Goal: Task Accomplishment & Management: Manage account settings

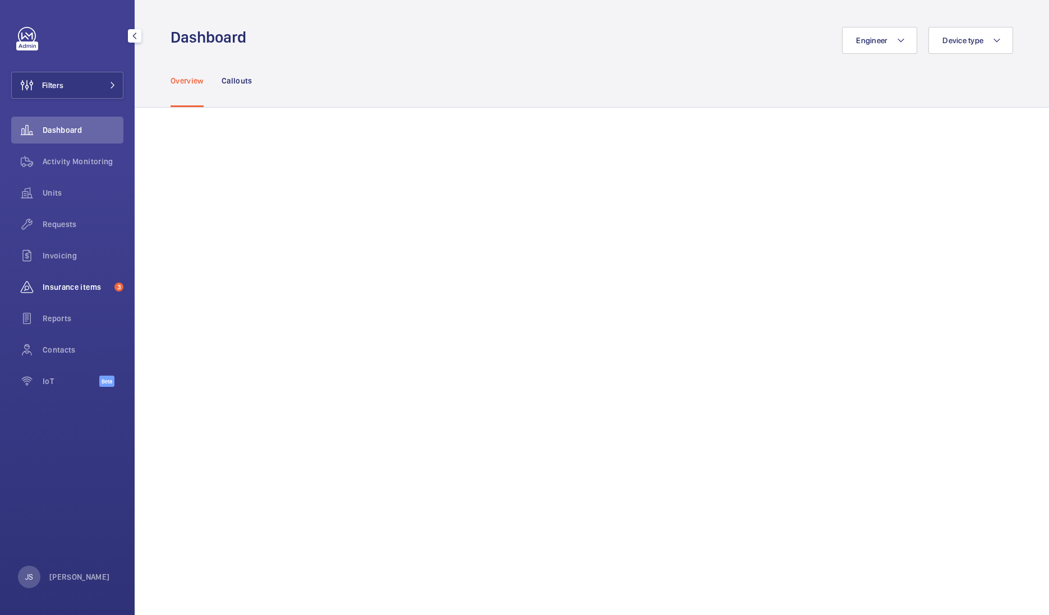
click at [52, 286] on span "Insurance items" at bounding box center [76, 287] width 67 height 11
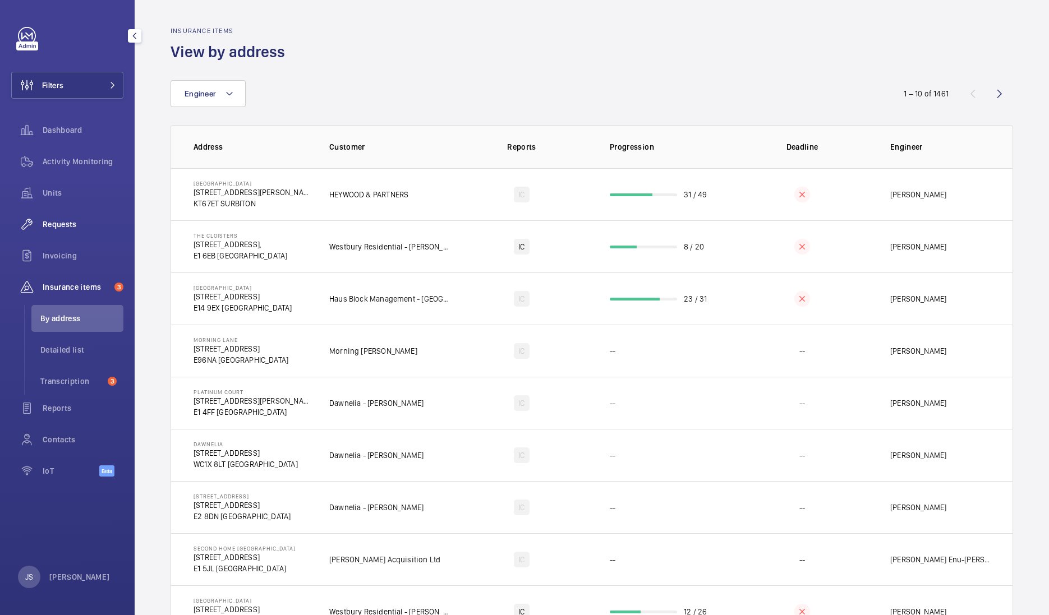
click at [56, 236] on div "Requests" at bounding box center [67, 224] width 112 height 27
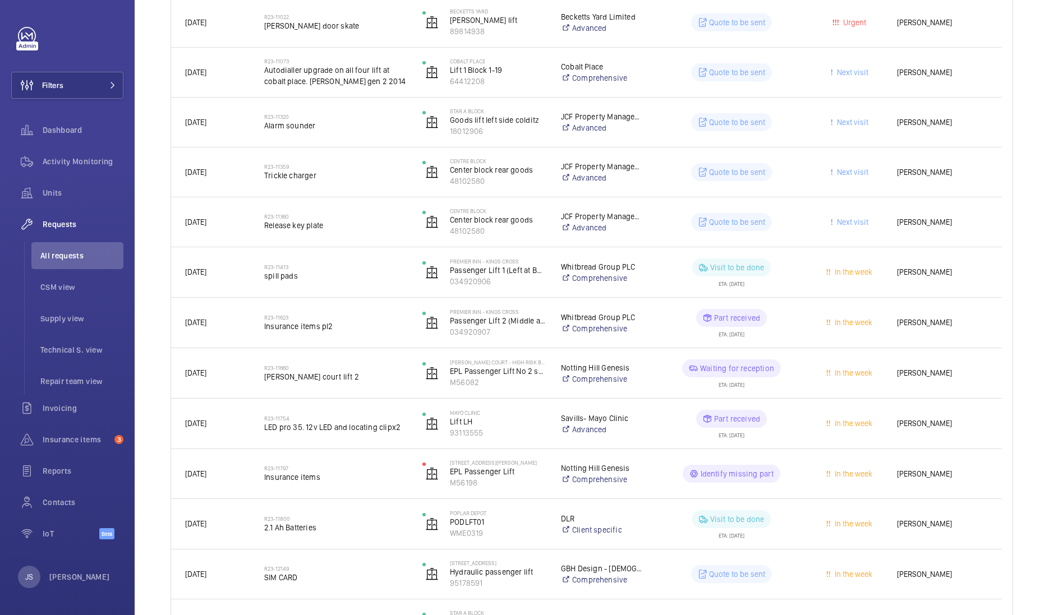
scroll to position [783, 0]
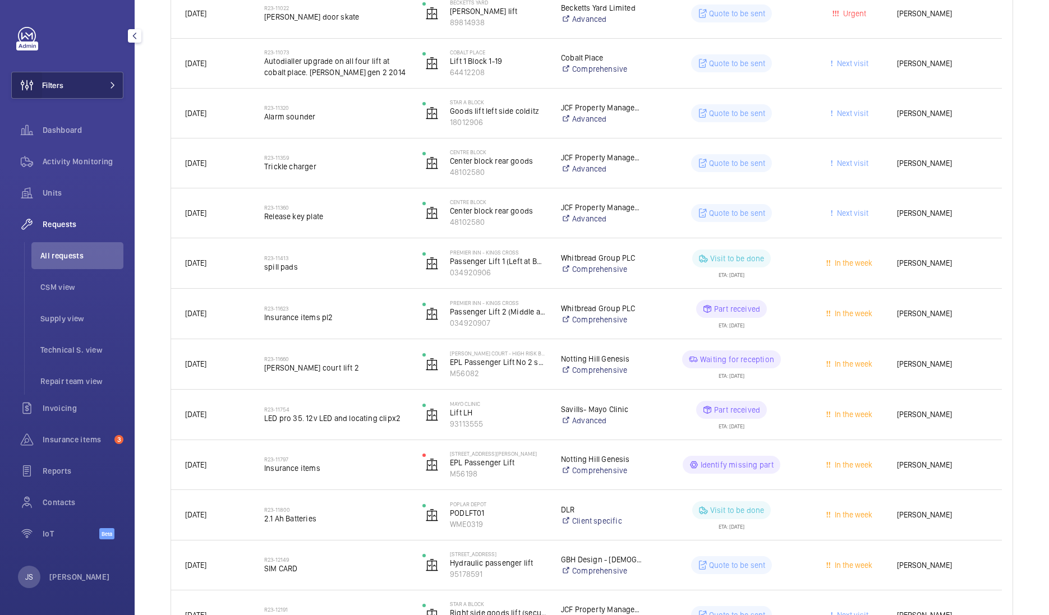
click at [41, 87] on wm-front-icon-button at bounding box center [27, 85] width 30 height 27
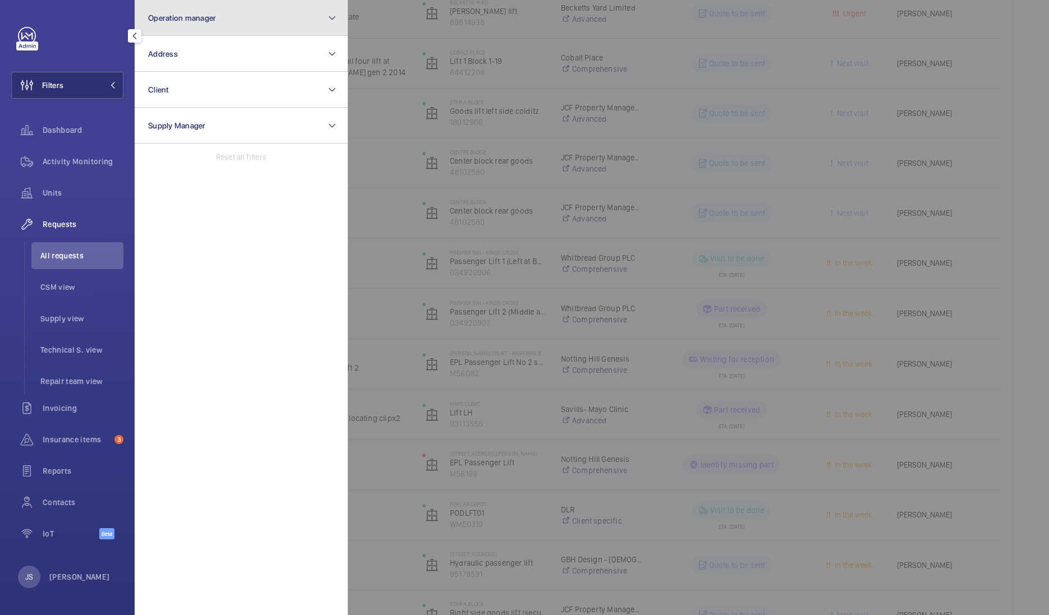
click at [180, 19] on span "Operation manager" at bounding box center [182, 17] width 68 height 9
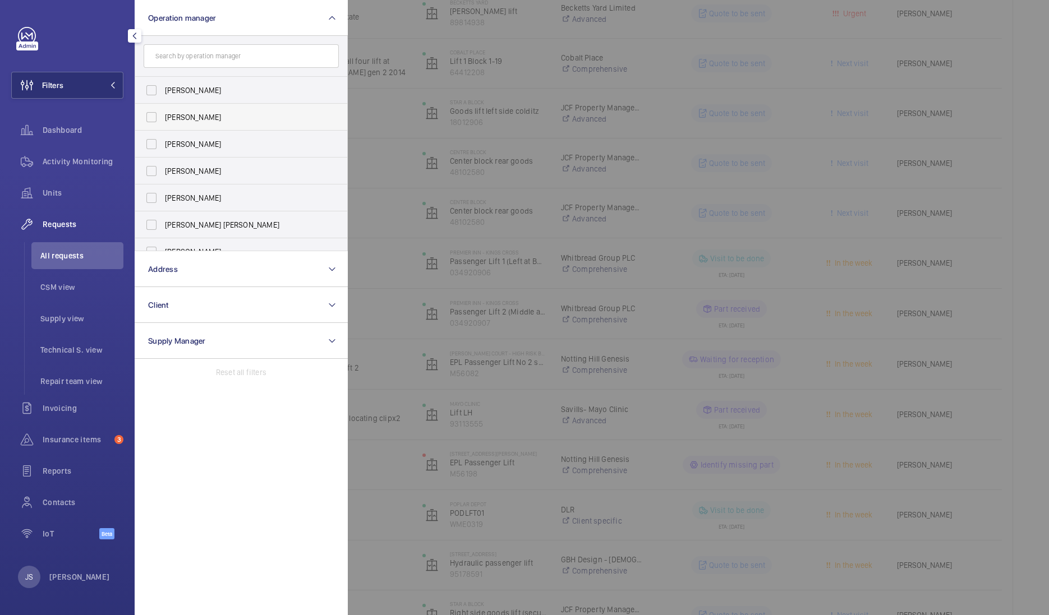
click at [186, 118] on span "[PERSON_NAME]" at bounding box center [242, 117] width 154 height 11
click at [163, 118] on input "[PERSON_NAME]" at bounding box center [151, 117] width 22 height 22
checkbox input "true"
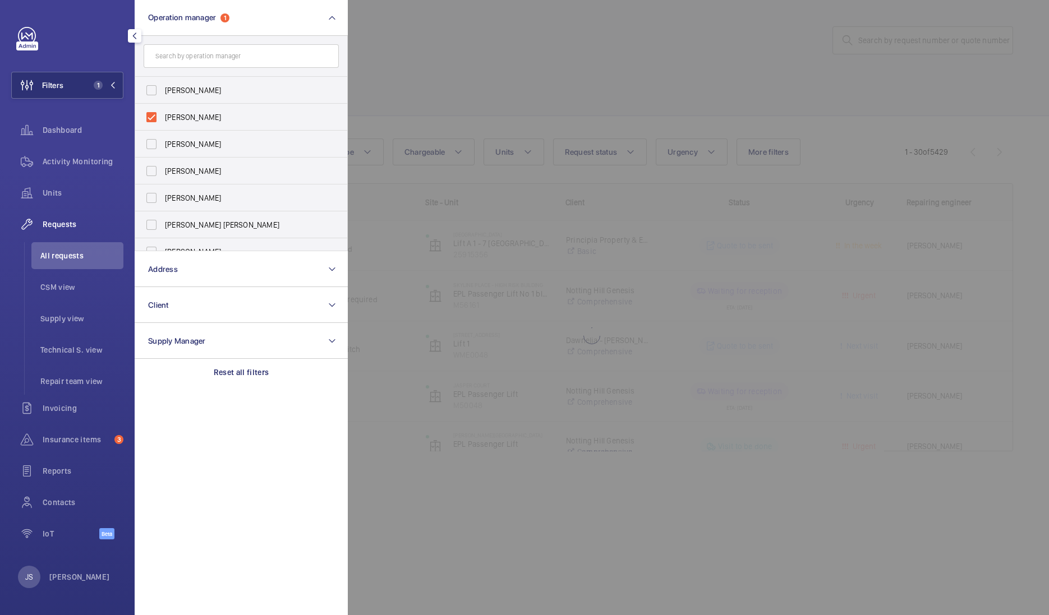
click at [387, 91] on div at bounding box center [872, 307] width 1049 height 615
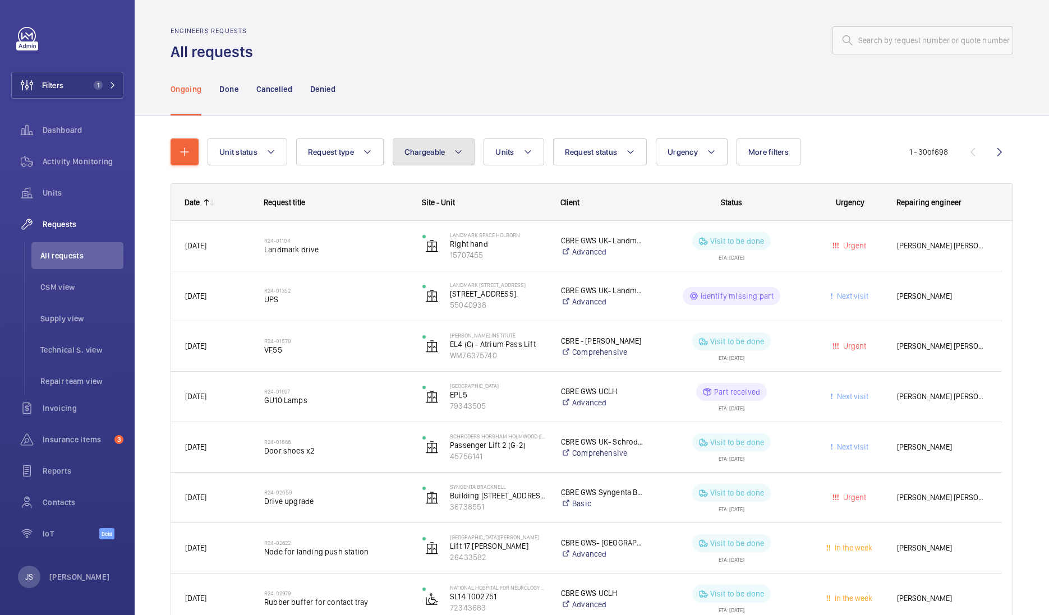
click at [429, 149] on span "Chargeable" at bounding box center [424, 152] width 41 height 9
click at [434, 184] on mat-radio-button "Chargeable" at bounding box center [499, 186] width 202 height 22
radio input "true"
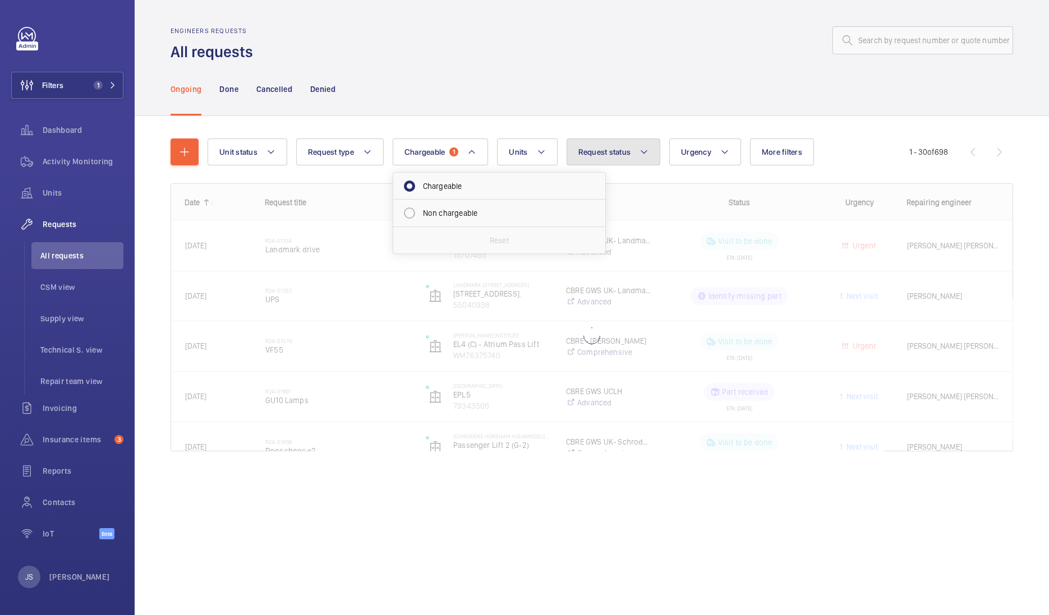
click at [619, 149] on span "Request status" at bounding box center [604, 152] width 53 height 9
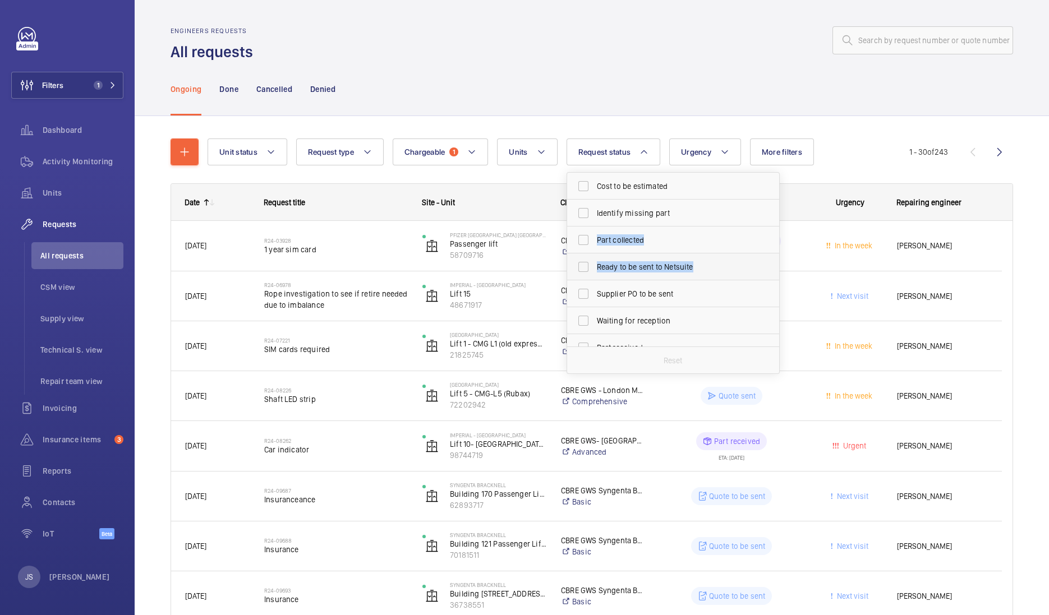
drag, startPoint x: 779, startPoint y: 220, endPoint x: 769, endPoint y: 271, distance: 51.5
click at [769, 271] on div "Cost to be estimated Identify missing part Part collected Ready to be sent to N…" at bounding box center [673, 273] width 213 height 202
drag, startPoint x: 769, startPoint y: 271, endPoint x: 775, endPoint y: 297, distance: 26.5
click at [775, 297] on div "Cost to be estimated Identify missing part Part collected Ready to be sent to N…" at bounding box center [673, 260] width 212 height 174
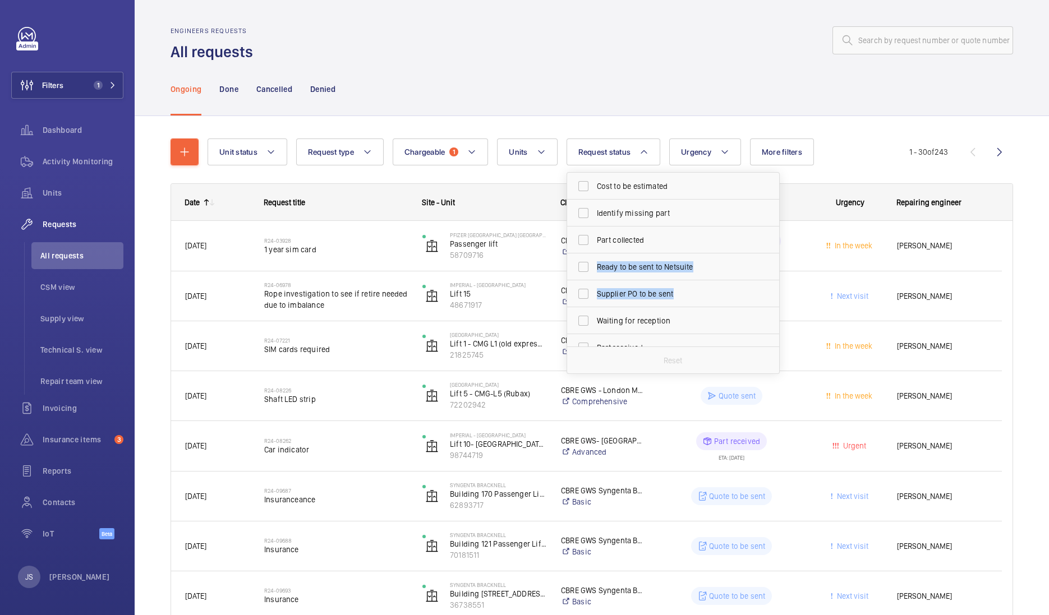
drag, startPoint x: 774, startPoint y: 247, endPoint x: 777, endPoint y: 283, distance: 36.1
click at [777, 283] on div "Cost to be estimated Identify missing part Part collected Ready to be sent to N…" at bounding box center [673, 260] width 212 height 174
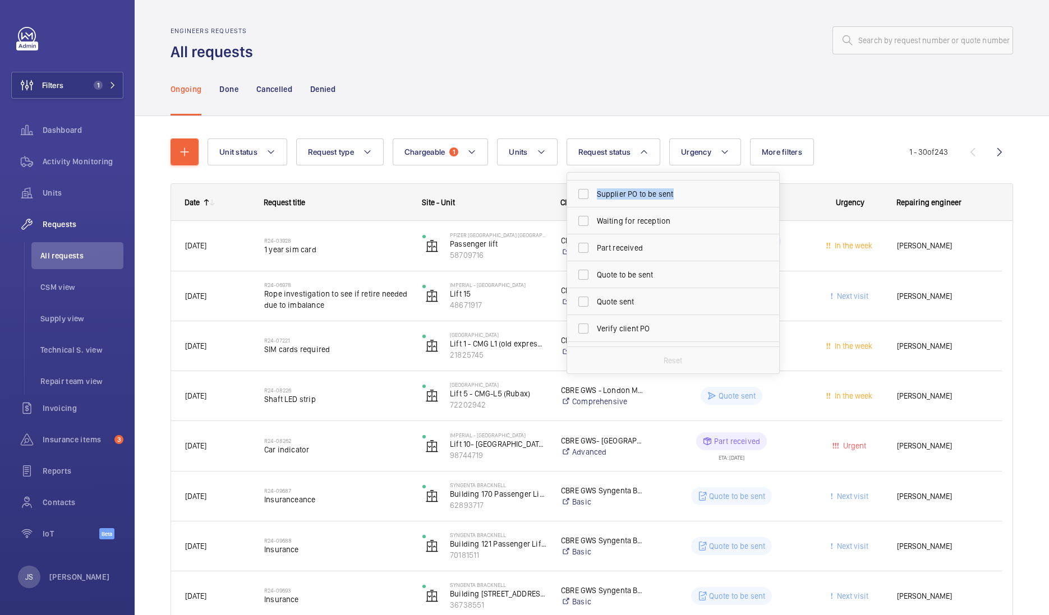
scroll to position [109, 0]
click at [584, 292] on label "Quote sent" at bounding box center [664, 292] width 195 height 27
click at [584, 292] on input "Quote sent" at bounding box center [583, 292] width 22 height 22
checkbox input "true"
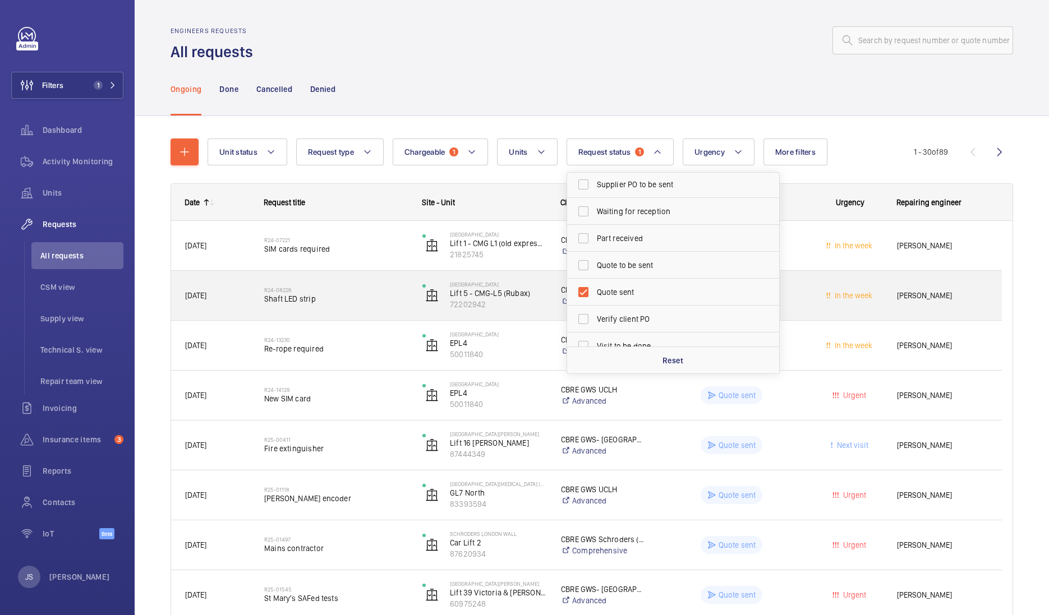
click at [373, 273] on div "R24-08226 Shaft LED strip" at bounding box center [329, 295] width 157 height 50
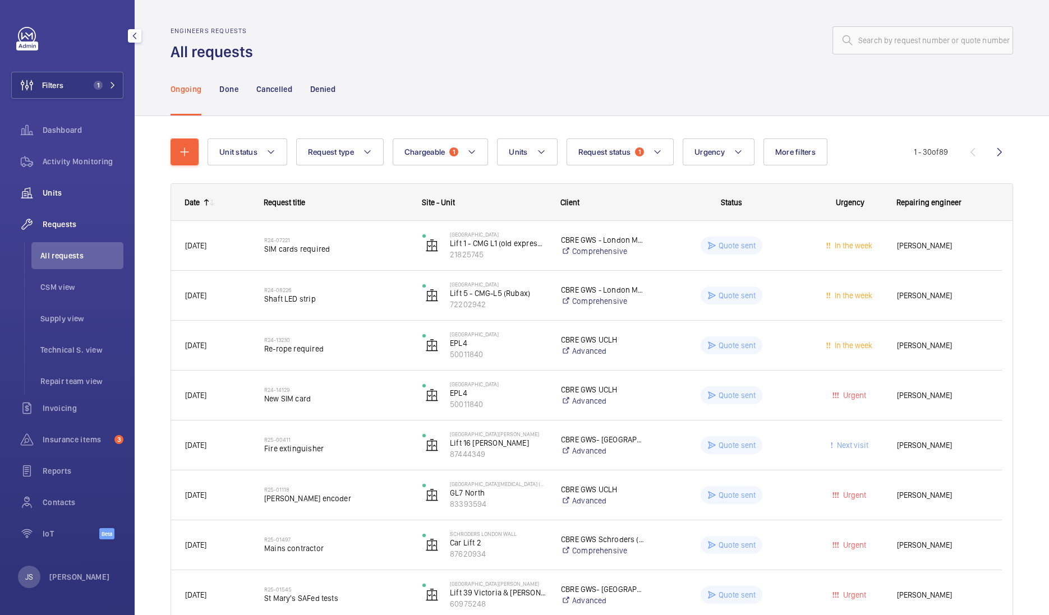
click at [59, 188] on span "Units" at bounding box center [83, 192] width 81 height 11
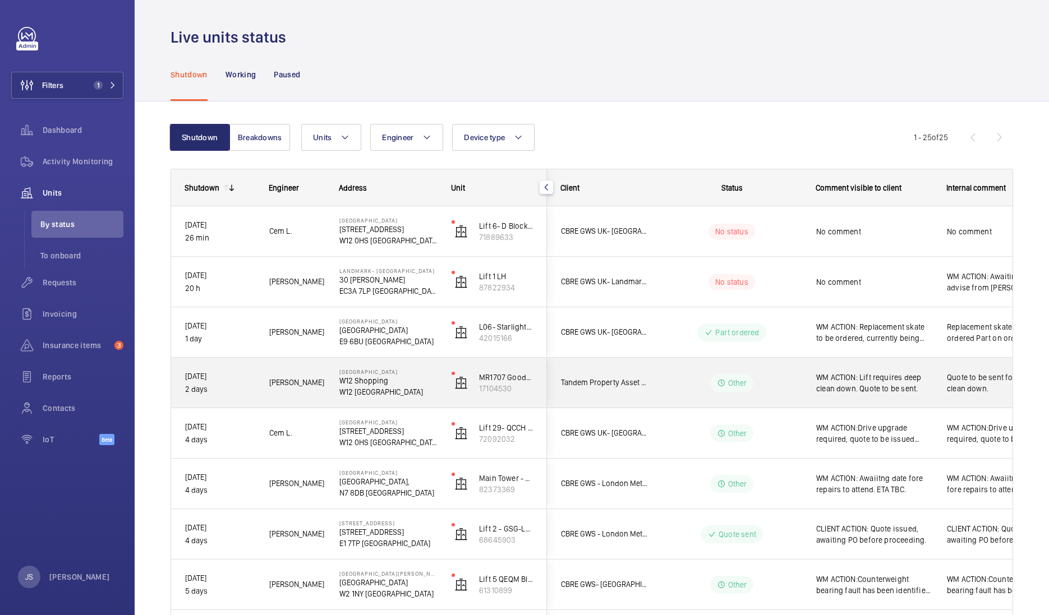
click at [879, 384] on span "WM ACTION: Lift requires deep clean down. Quote to be sent." at bounding box center [874, 383] width 116 height 22
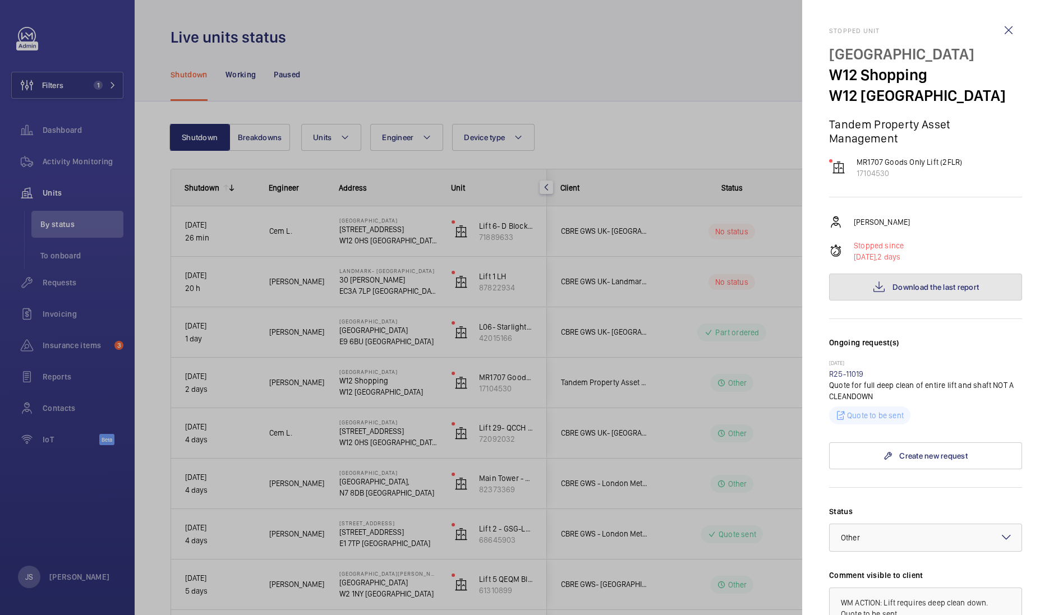
click at [894, 283] on span "Download the last report" at bounding box center [936, 287] width 86 height 9
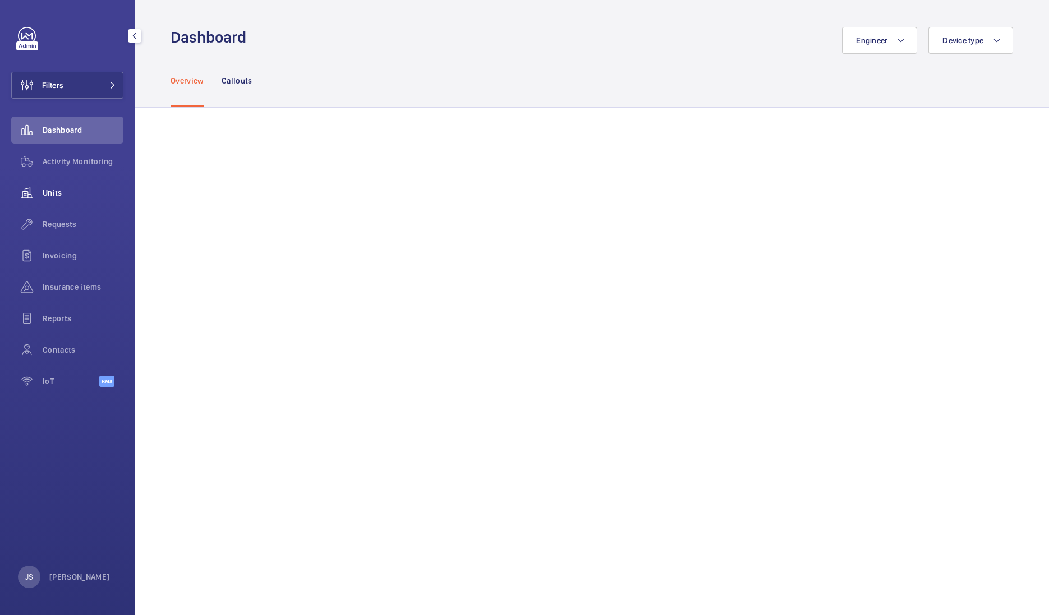
click at [62, 192] on span "Units" at bounding box center [83, 192] width 81 height 11
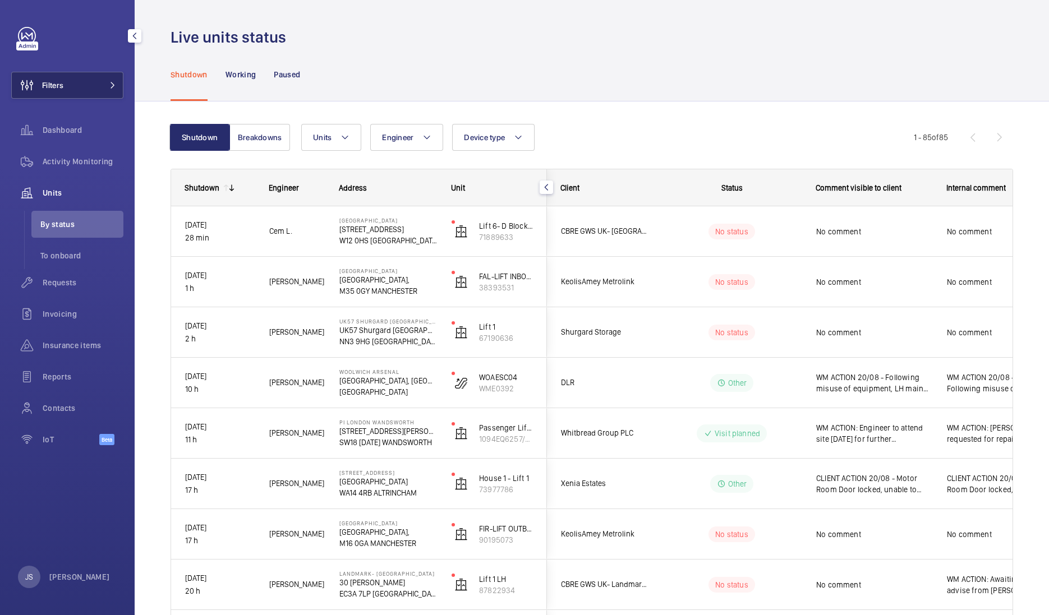
click at [104, 82] on span at bounding box center [109, 85] width 13 height 7
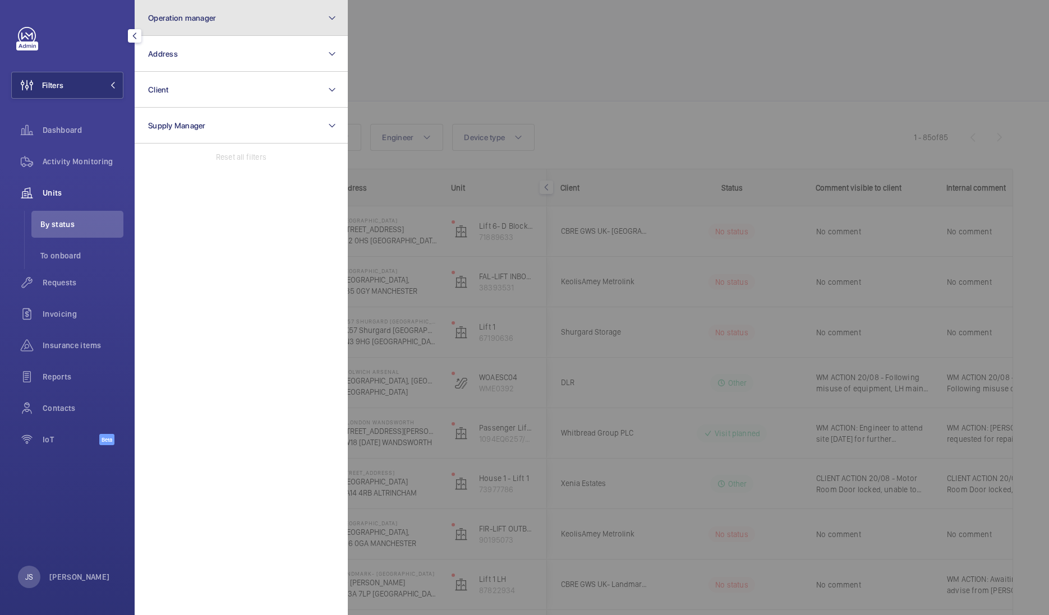
click at [201, 26] on button "Operation manager" at bounding box center [241, 18] width 213 height 36
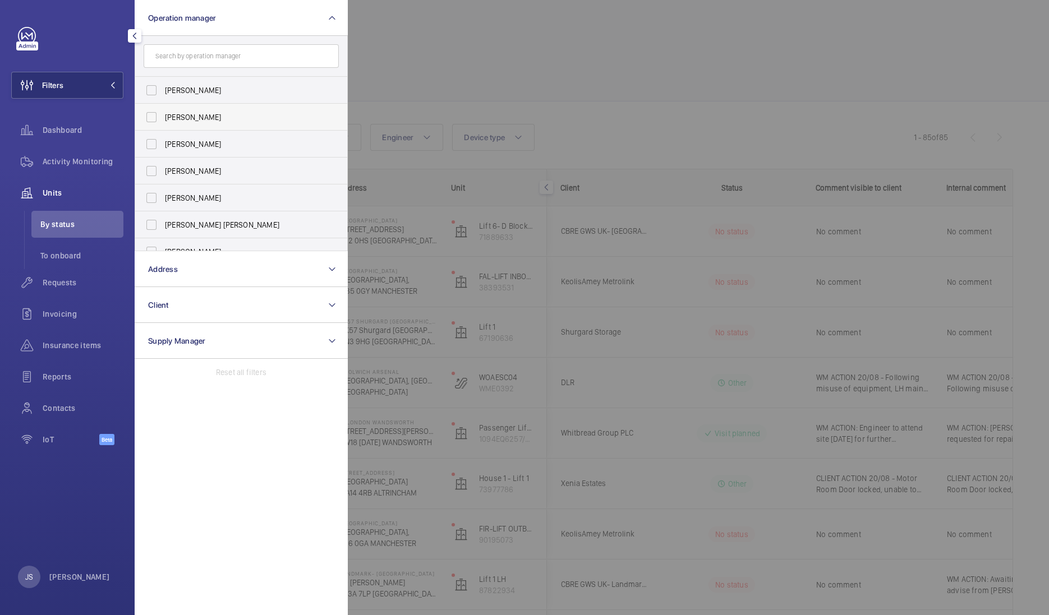
click at [200, 117] on span "[PERSON_NAME]" at bounding box center [242, 117] width 154 height 11
click at [163, 117] on input "[PERSON_NAME]" at bounding box center [151, 117] width 22 height 22
checkbox input "true"
click at [429, 77] on div at bounding box center [872, 307] width 1049 height 615
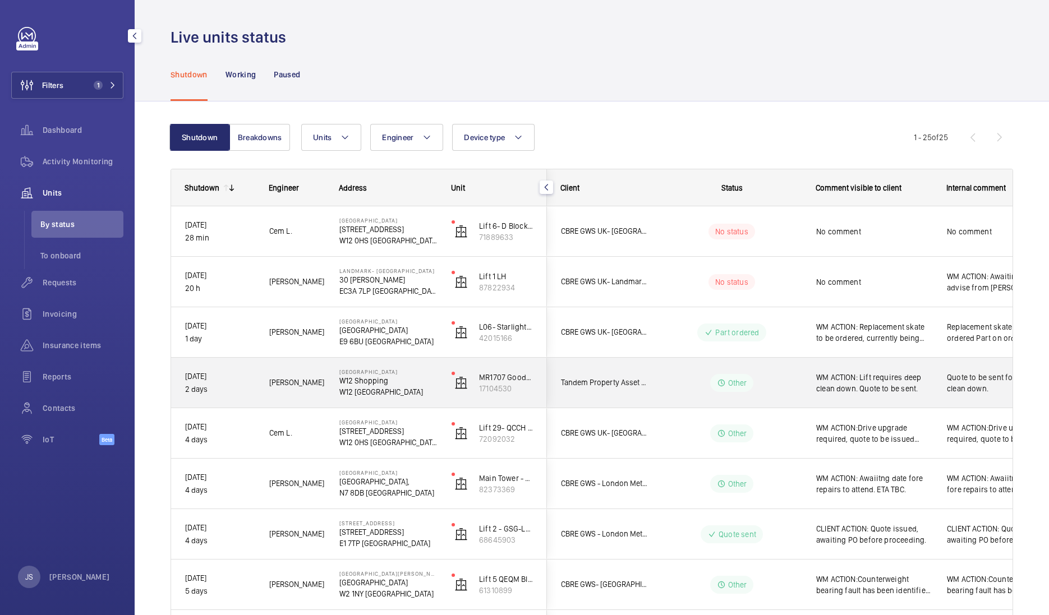
click at [862, 381] on span "WM ACTION: Lift requires deep clean down. Quote to be sent." at bounding box center [874, 383] width 116 height 22
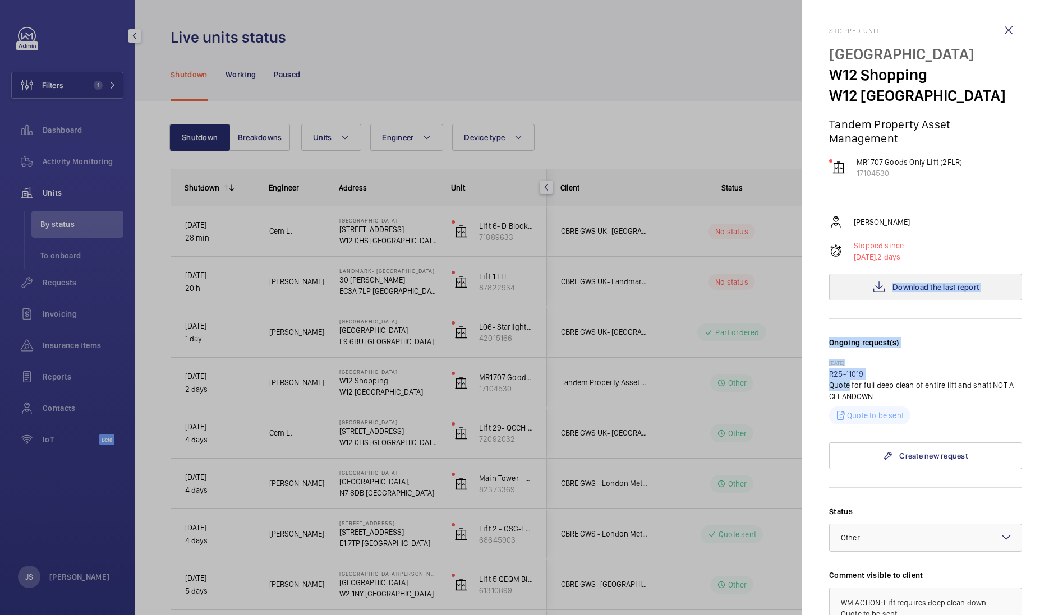
drag, startPoint x: 863, startPoint y: 381, endPoint x: 888, endPoint y: 289, distance: 95.9
click at [888, 289] on mat-sidenav "Stopped unit W12 Shopping Centre W12 Shopping W12 8PP LONDON Tandem Property As…" at bounding box center [925, 307] width 247 height 615
click at [893, 289] on span "Download the last report" at bounding box center [936, 287] width 86 height 9
